Goal: Check status: Check status

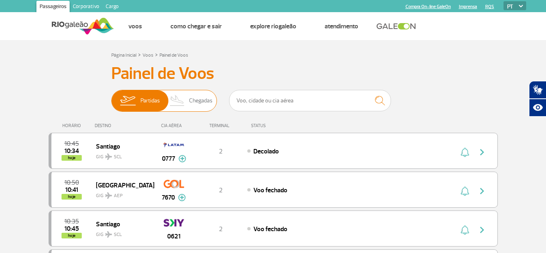
click at [191, 96] on span "Chegadas" at bounding box center [200, 100] width 23 height 21
click at [111, 97] on input "Partidas Chegadas" at bounding box center [111, 97] width 0 height 0
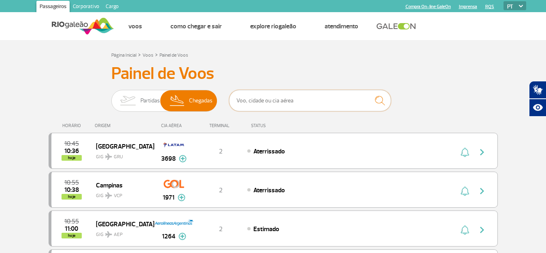
click at [285, 104] on input "text" at bounding box center [310, 100] width 162 height 21
type input "confins"
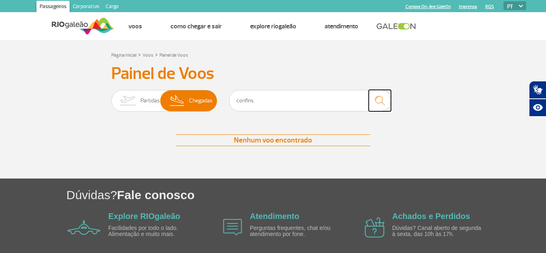
click at [377, 99] on img "submit" at bounding box center [379, 100] width 17 height 17
click at [273, 101] on input "confins" at bounding box center [310, 100] width 162 height 21
click at [191, 95] on span "Chegadas" at bounding box center [200, 100] width 23 height 21
click at [111, 97] on input "Partidas Chegadas" at bounding box center [111, 97] width 0 height 0
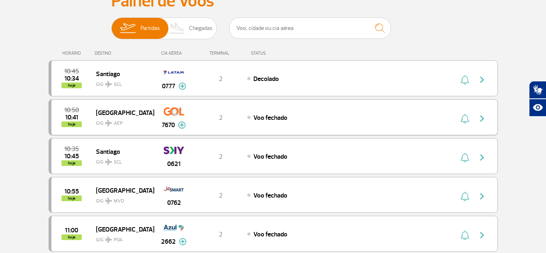
scroll to position [81, 0]
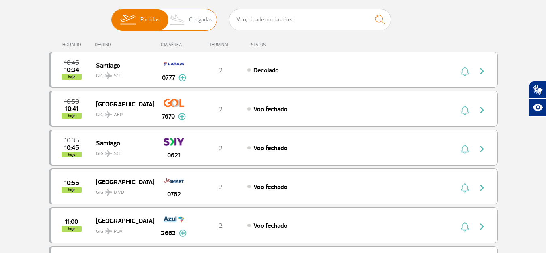
click at [203, 15] on span "Chegadas" at bounding box center [200, 19] width 23 height 21
click at [111, 16] on input "Partidas Chegadas" at bounding box center [111, 16] width 0 height 0
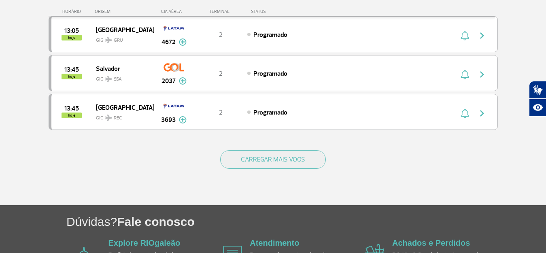
scroll to position [843, 0]
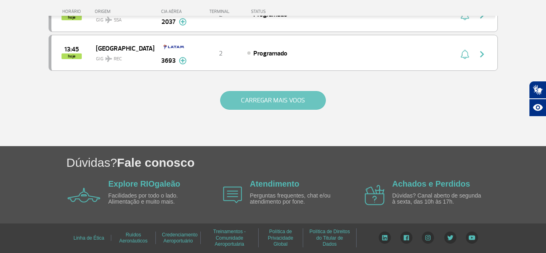
click at [303, 102] on button "CARREGAR MAIS VOOS" at bounding box center [273, 100] width 106 height 19
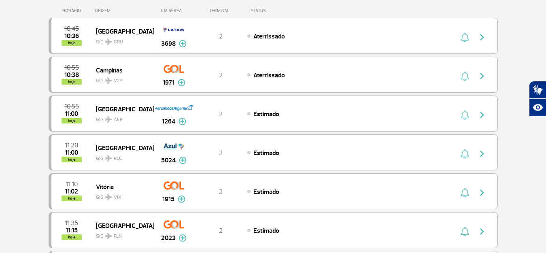
scroll to position [34, 0]
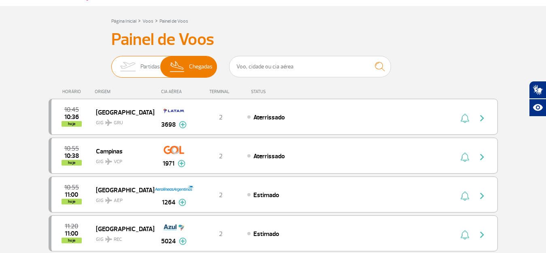
click at [140, 75] on img at bounding box center [127, 66] width 25 height 21
click at [111, 63] on input "Partidas Chegadas" at bounding box center [111, 63] width 0 height 0
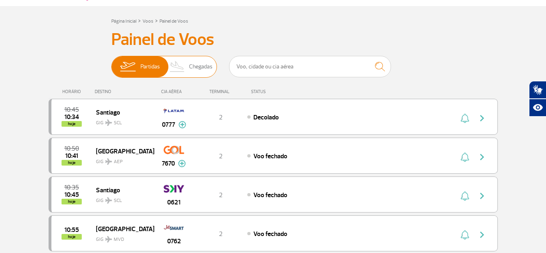
click at [177, 61] on img at bounding box center [177, 66] width 24 height 21
click at [111, 63] on input "Partidas Chegadas" at bounding box center [111, 63] width 0 height 0
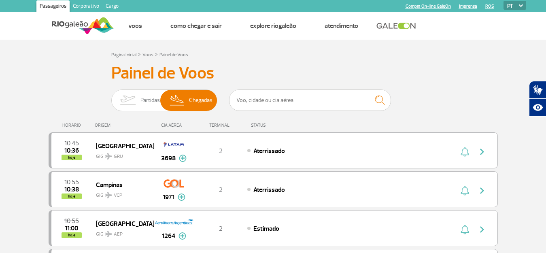
scroll to position [0, 0]
